Goal: Information Seeking & Learning: Learn about a topic

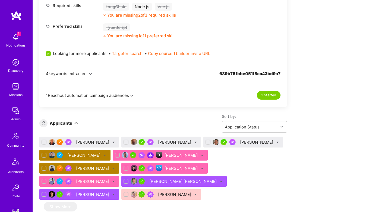
scroll to position [290, 0]
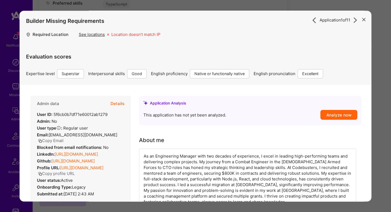
click at [388, 110] on div "Application 1 of 11 Builder Missing Requirements Required Location See location…" at bounding box center [195, 106] width 391 height 212
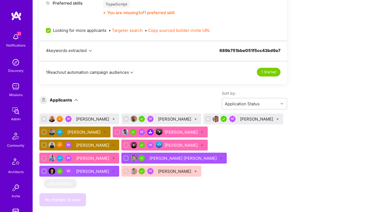
click at [244, 120] on div "[PERSON_NAME]" at bounding box center [257, 119] width 34 height 6
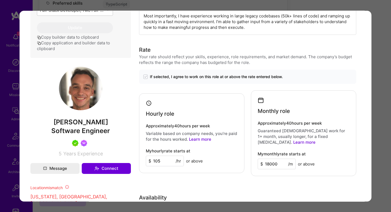
scroll to position [131, 0]
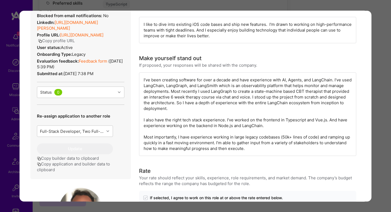
click at [202, 80] on div "I’ve been creating software for over a decade and have experience with AI, Agen…" at bounding box center [247, 113] width 217 height 83
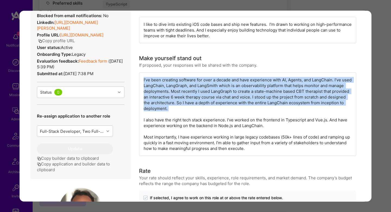
click at [202, 80] on div "I’ve been creating software for over a decade and have experience with AI, Agen…" at bounding box center [247, 113] width 217 height 83
click at [308, 82] on div "I’ve been creating software for over a decade and have experience with AI, Agen…" at bounding box center [247, 113] width 217 height 83
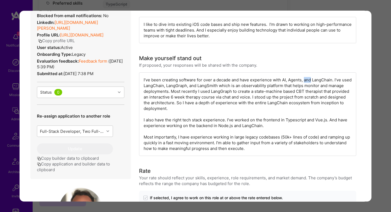
click at [308, 82] on div "I’ve been creating software for over a decade and have experience with AI, Agen…" at bounding box center [247, 113] width 217 height 83
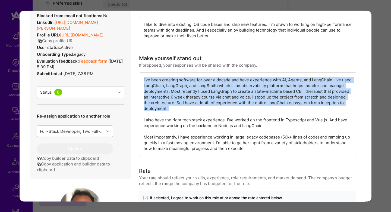
click at [308, 82] on div "I’ve been creating software for over a decade and have experience with AI, Agen…" at bounding box center [247, 113] width 217 height 83
click at [198, 82] on div "I’ve been creating software for over a decade and have experience with AI, Agen…" at bounding box center [247, 113] width 217 height 83
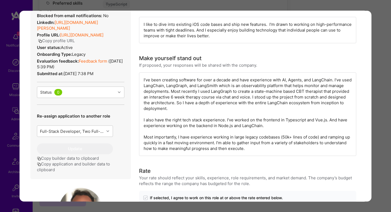
scroll to position [71, 0]
click at [271, 134] on div "I’ve been creating software for over a decade and have experience with AI, Agen…" at bounding box center [247, 113] width 217 height 83
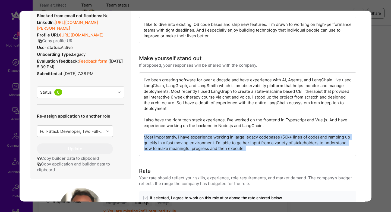
click at [271, 134] on div "I’ve been creating software for over a decade and have experience with AI, Agen…" at bounding box center [247, 113] width 217 height 83
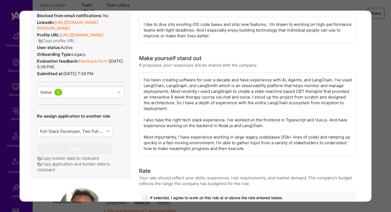
click at [178, 139] on div "I’ve been creating software for over a decade and have experience with AI, Agen…" at bounding box center [247, 113] width 217 height 83
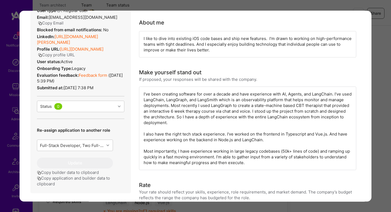
scroll to position [0, 0]
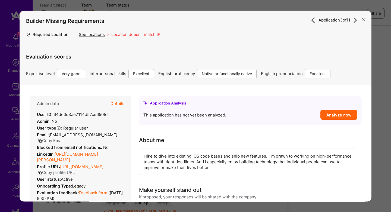
click at [121, 103] on button "Details" at bounding box center [118, 104] width 14 height 16
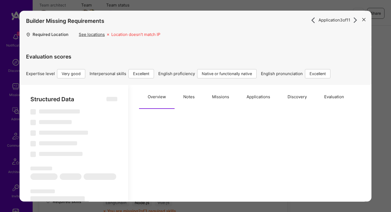
click at [217, 101] on button "Missions" at bounding box center [220, 97] width 35 height 24
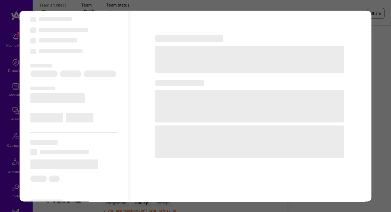
scroll to position [101, 0]
select select "Right Now"
select select "5"
select select "7"
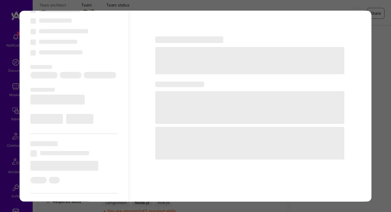
select select "7"
select select "US"
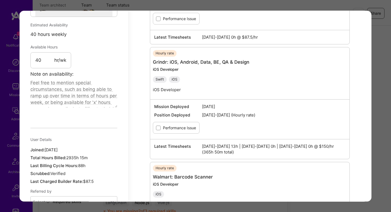
scroll to position [0, 0]
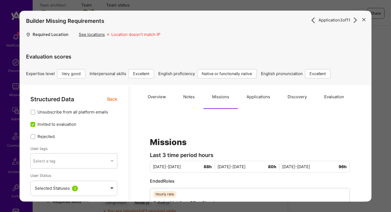
click at [109, 101] on span "Back" at bounding box center [112, 99] width 10 height 7
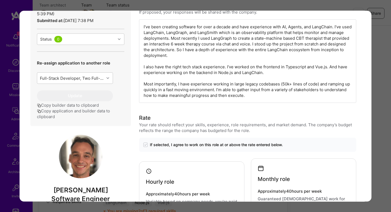
scroll to position [296, 0]
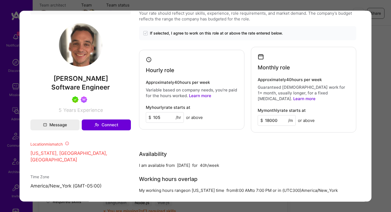
click at [386, 119] on div "Application 3 of 11 Builder Missing Requirements Required Location See location…" at bounding box center [195, 106] width 391 height 212
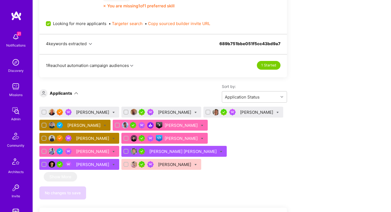
scroll to position [296, 0]
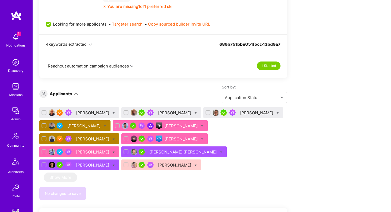
click at [158, 113] on div "[PERSON_NAME]" at bounding box center [175, 113] width 34 height 6
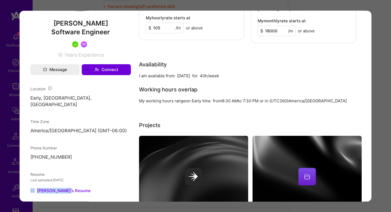
scroll to position [232, 0]
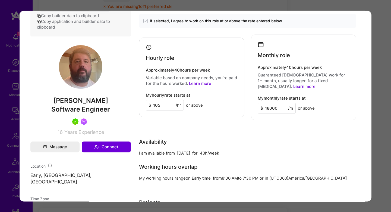
click at [372, 90] on div "Application 2 of 11 Evaluation scores Expertise level Very good Interpersonal s…" at bounding box center [195, 106] width 391 height 212
click at [383, 81] on div "Application 2 of 11 Evaluation scores Expertise level Very good Interpersonal s…" at bounding box center [195, 106] width 391 height 212
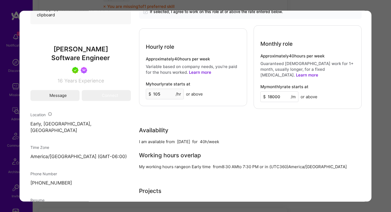
click at [383, 81] on div "Team Members We’re actively looking for builders. This is the best time to requ…" at bounding box center [212, 188] width 358 height 774
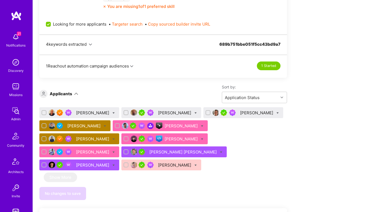
click at [90, 110] on div "[PERSON_NAME]" at bounding box center [93, 113] width 34 height 6
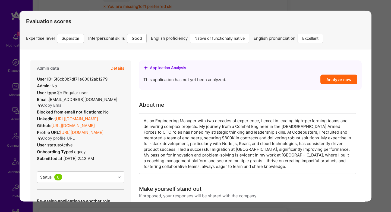
scroll to position [39, 0]
